Goal: Task Accomplishment & Management: Manage account settings

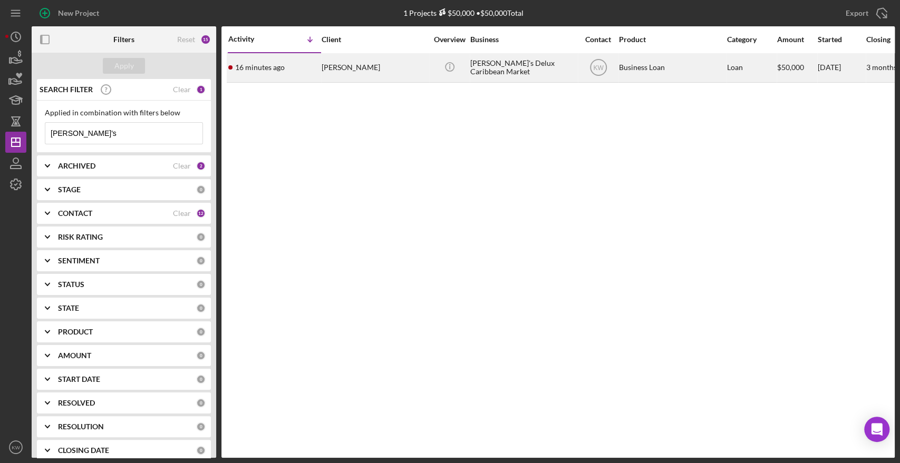
click at [348, 63] on div "[PERSON_NAME]" at bounding box center [374, 68] width 105 height 28
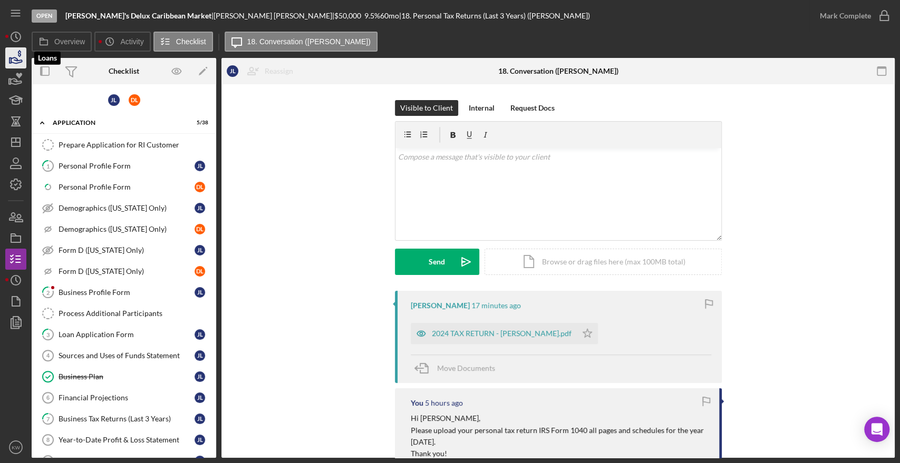
click at [14, 59] on icon "button" at bounding box center [16, 58] width 26 height 26
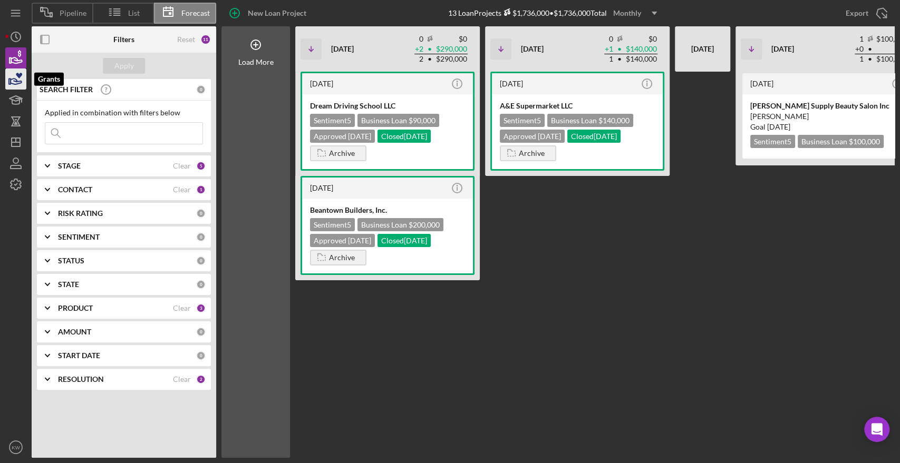
click at [18, 86] on icon "button" at bounding box center [16, 79] width 26 height 26
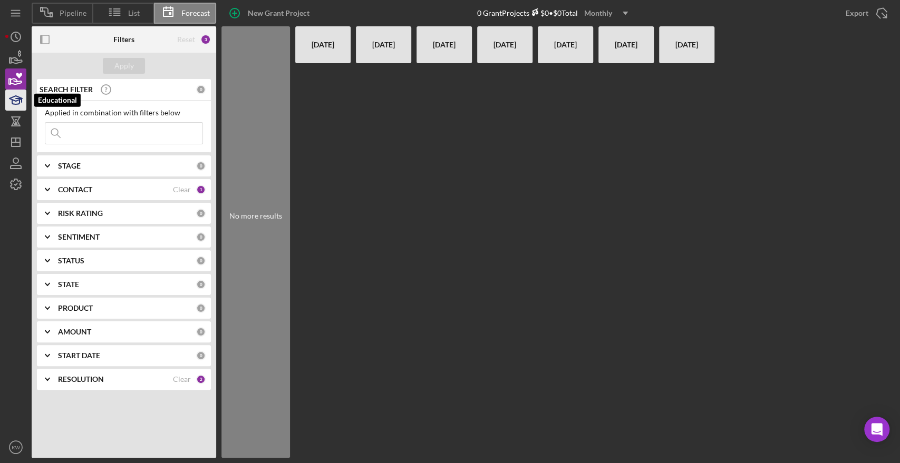
click at [14, 103] on icon "button" at bounding box center [16, 100] width 26 height 26
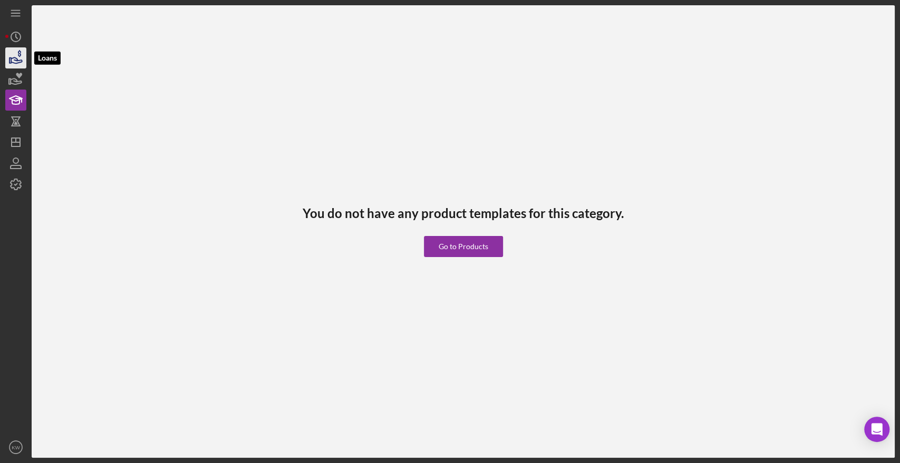
click at [12, 61] on icon "button" at bounding box center [16, 58] width 26 height 26
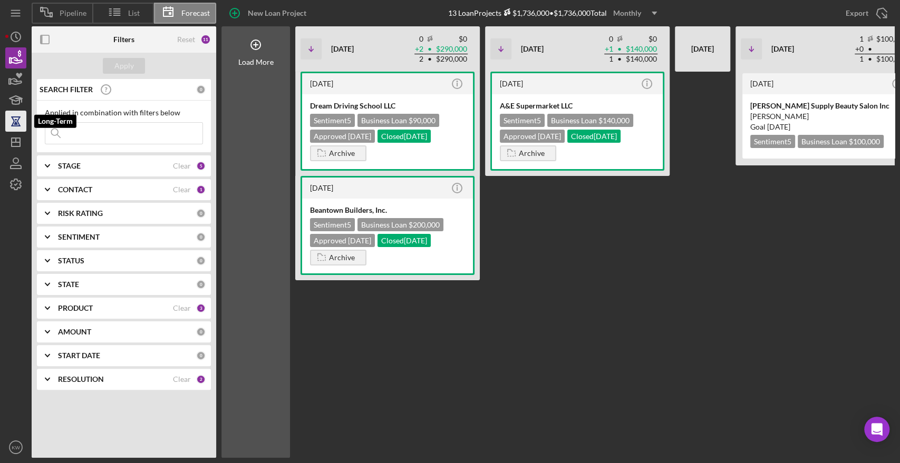
click at [11, 119] on icon "button" at bounding box center [16, 121] width 26 height 26
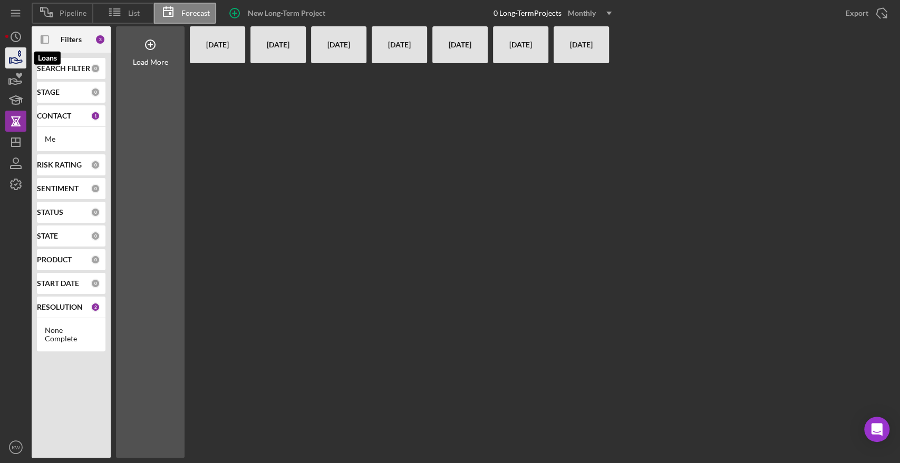
click at [11, 52] on icon "button" at bounding box center [16, 58] width 26 height 26
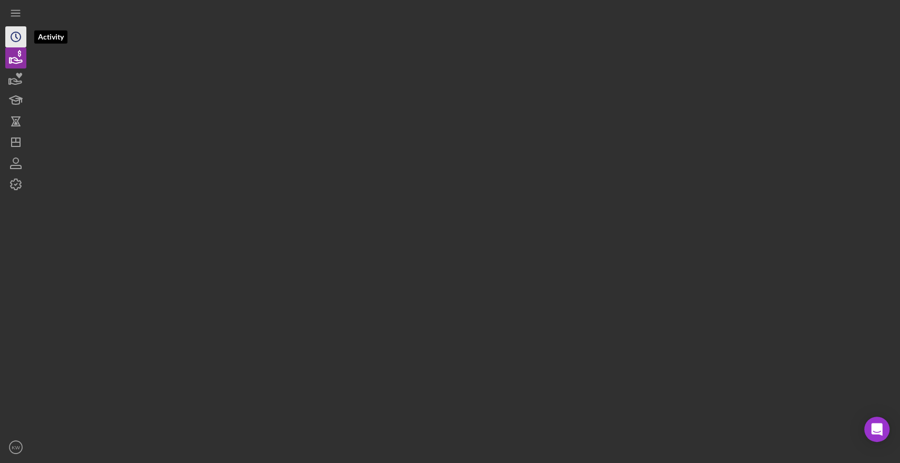
click at [13, 37] on icon "Icon/History" at bounding box center [16, 37] width 26 height 26
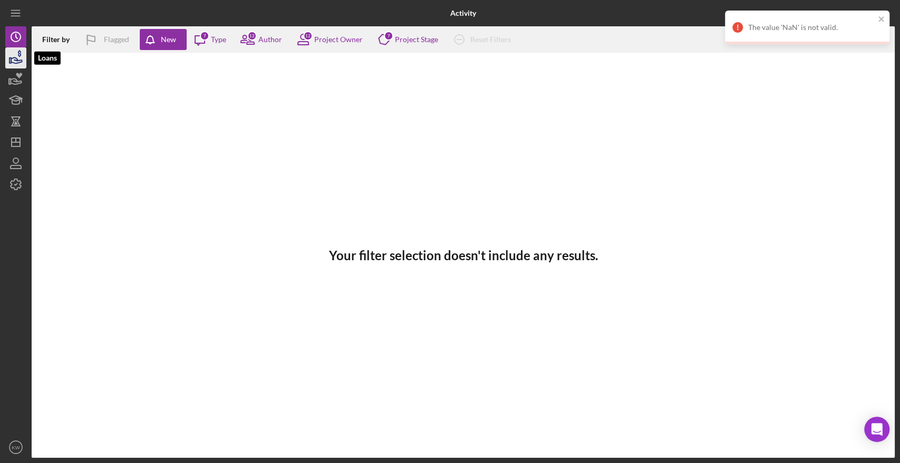
click at [22, 55] on icon "button" at bounding box center [16, 58] width 26 height 26
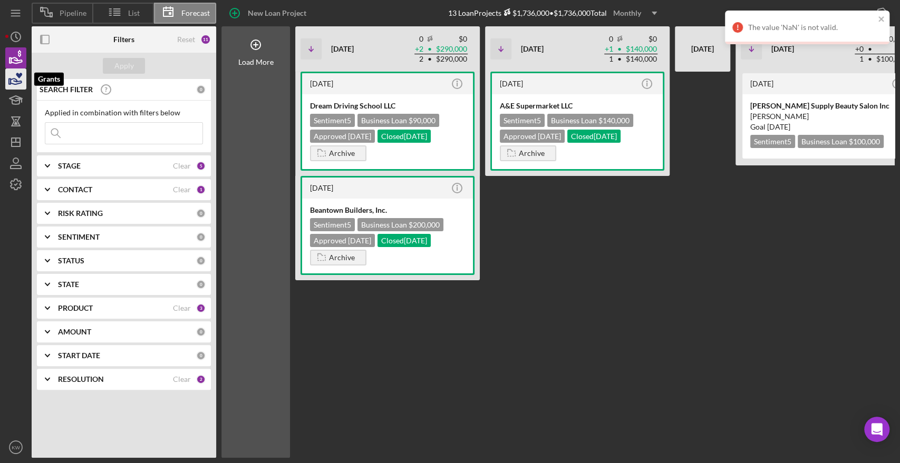
click at [9, 84] on polygon "button" at bounding box center [10, 81] width 2 height 5
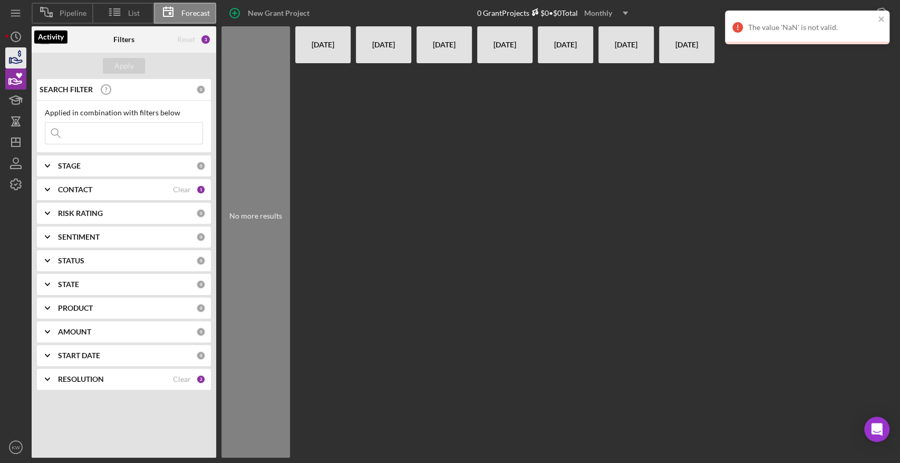
click at [14, 55] on icon "button" at bounding box center [16, 58] width 26 height 26
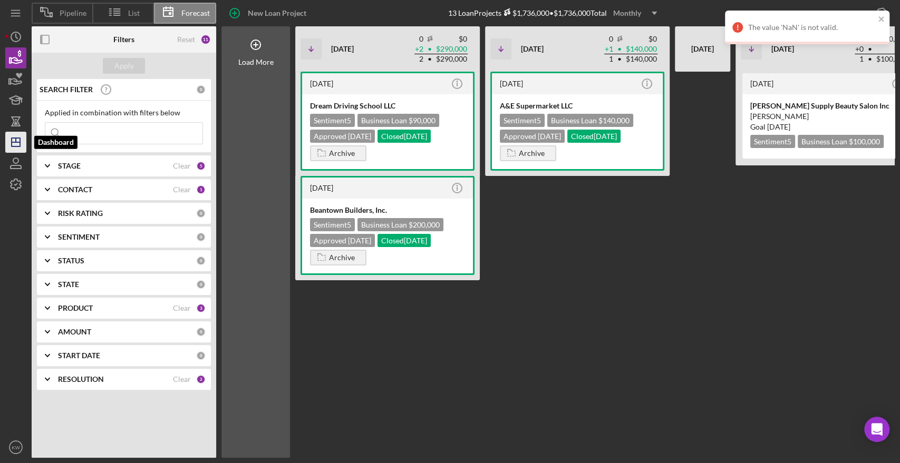
click at [16, 137] on icon "Icon/Dashboard" at bounding box center [16, 142] width 26 height 26
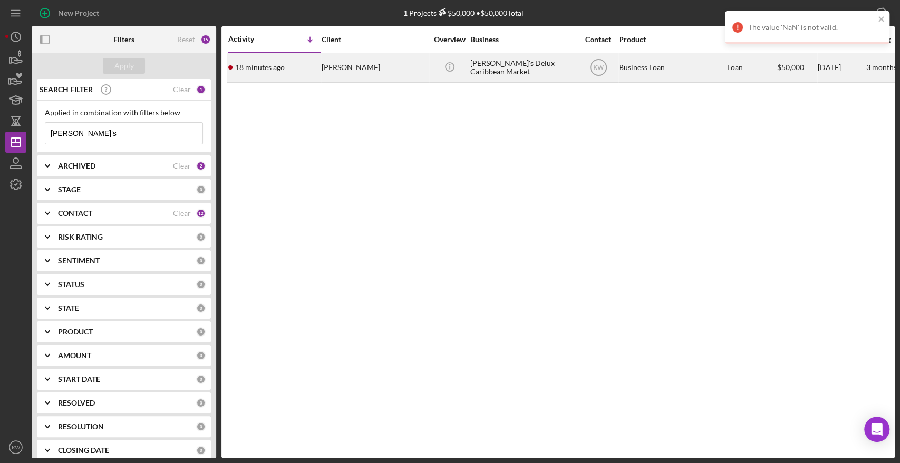
click at [363, 66] on div "[PERSON_NAME]" at bounding box center [374, 68] width 105 height 28
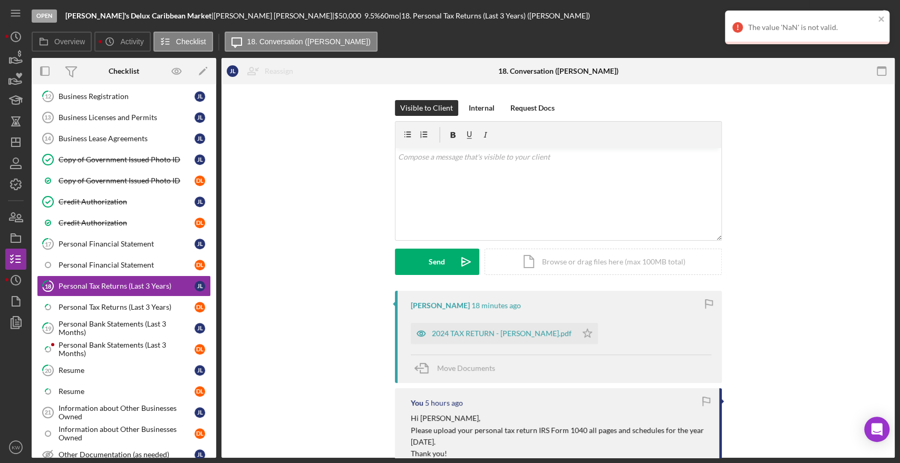
scroll to position [460, 0]
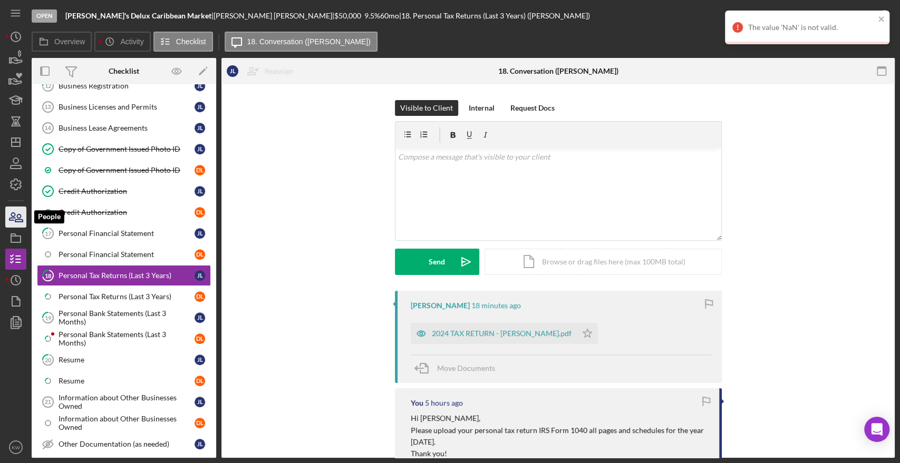
click at [21, 218] on icon "button" at bounding box center [18, 218] width 7 height 7
